Goal: Unclear

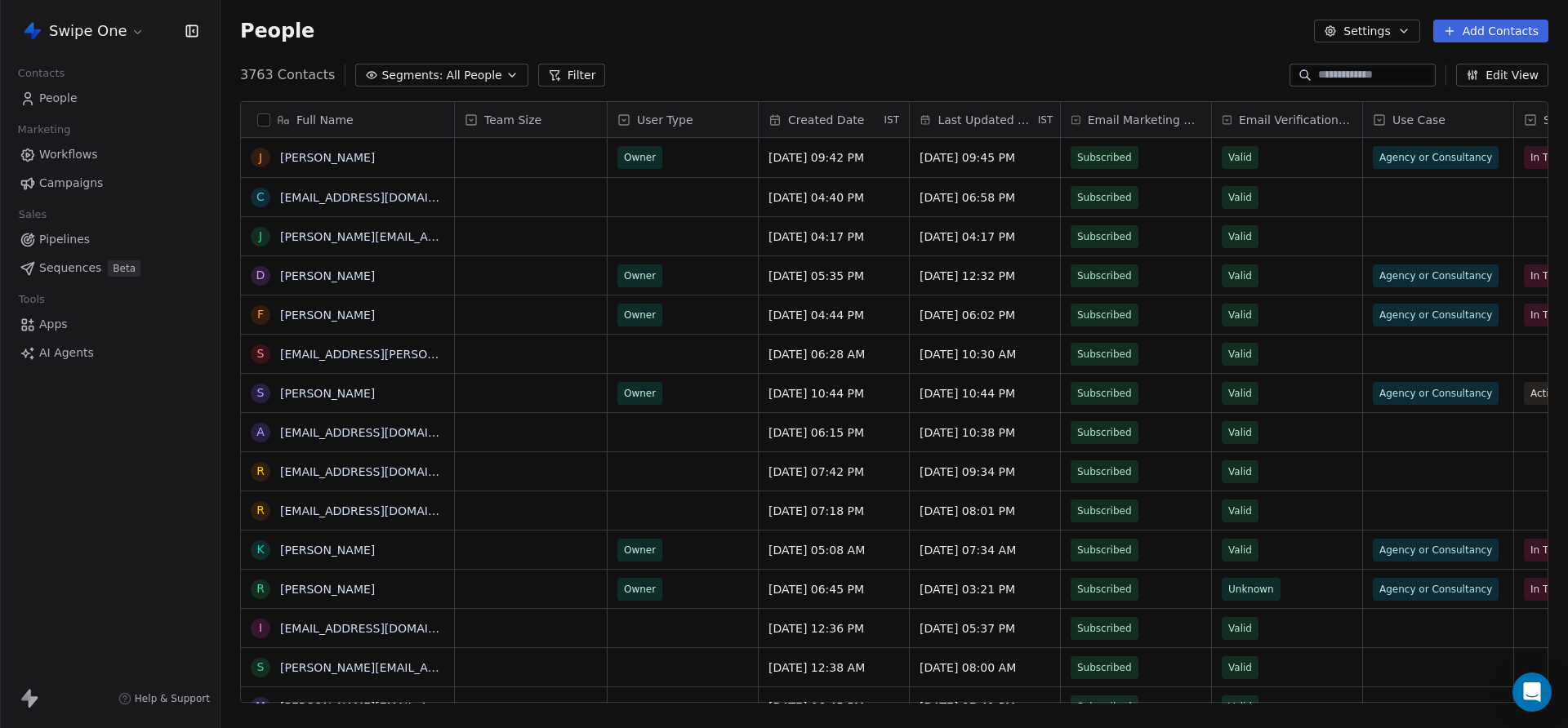
scroll to position [641, 1348]
